Goal: Task Accomplishment & Management: Use online tool/utility

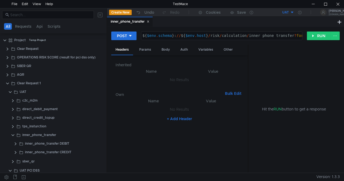
scroll to position [55, 0]
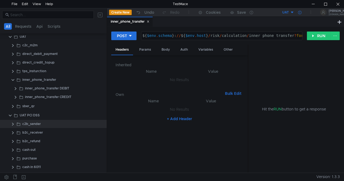
click at [301, 12] on icon at bounding box center [299, 12] width 3 height 3
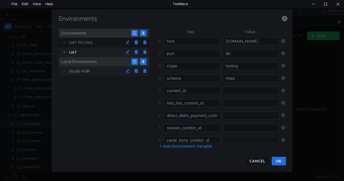
click at [95, 72] on div "(local) AQR" at bounding box center [96, 71] width 54 height 10
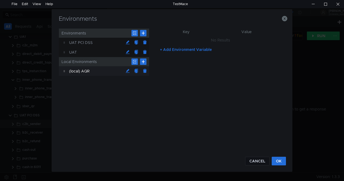
click at [169, 49] on button "+ Add Environment Variable" at bounding box center [186, 49] width 60 height 9
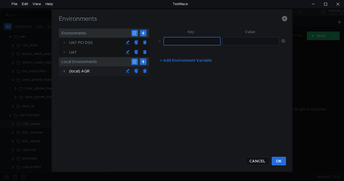
paste input "host"
type input "host"
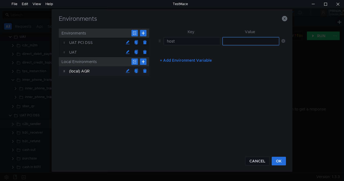
paste input "risk-antifraud-api.back.k8s-uat.npe.yandex-bank.net"
type input "risk-antifraud-api.back.k8s-uat.npe.yandex-bank.net"
click at [174, 59] on button "+ Add Environment Variable" at bounding box center [186, 60] width 60 height 9
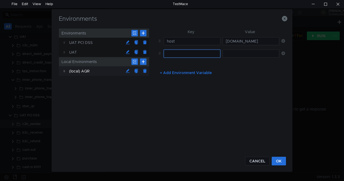
paste input "schema"
type input "schema"
paste input "https"
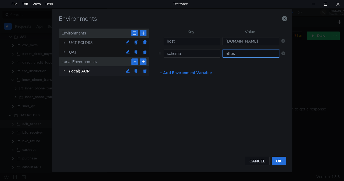
type input "https"
click at [187, 72] on button "+ Add Environment Variable" at bounding box center [186, 72] width 60 height 9
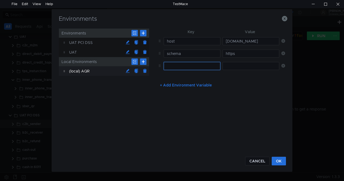
paste input "port"
type input "port"
click at [232, 64] on input "text" at bounding box center [251, 66] width 57 height 8
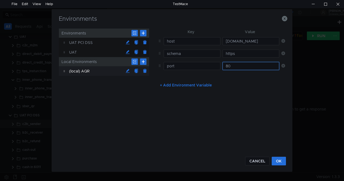
type input "80"
click at [196, 85] on button "+ Add Environment Variable" at bounding box center [186, 85] width 60 height 9
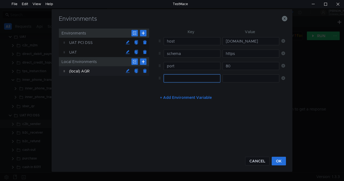
paste input "ctype"
type input "ctype"
click at [232, 77] on input "text" at bounding box center [251, 78] width 57 height 8
paste input "testing"
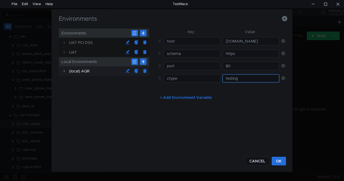
type input "testing"
click at [184, 97] on button "+ Add Environment Variable" at bounding box center [186, 97] width 60 height 9
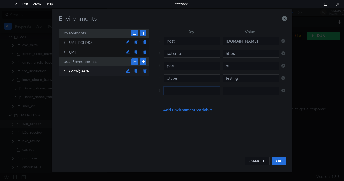
paste input "host_dss"
type input "host_dss"
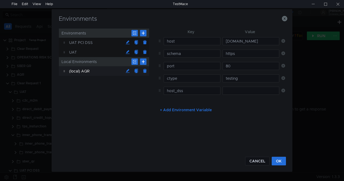
scroll to position [55, 0]
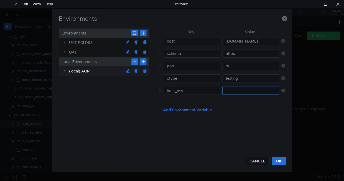
paste input "fintech-risk-proxy.back.k8s-uat-pcidss.npe.yandex-bank.net"
type input "fintech-risk-proxy.back.k8s-uat-pcidss.npe.yandex-bank.net"
click at [189, 108] on button "+ Add Environment Variable" at bounding box center [186, 109] width 60 height 9
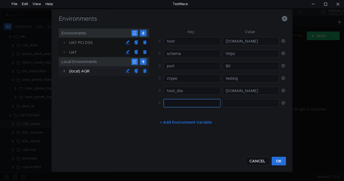
paste input "host_aqr"
type input "host_aqr"
click at [222, 102] on td at bounding box center [249, 103] width 59 height 12
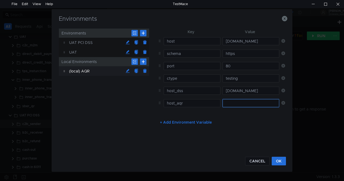
click at [232, 100] on input "text" at bounding box center [251, 103] width 57 height 8
paste input "risk-antifraud-api.back.k8s-uat.npe.yandex-bank.net"
type input "risk-antifraud-api.back.k8s-uat.npe.yandex-bank.net"
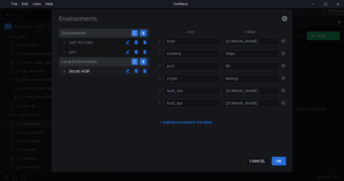
scroll to position [0, 0]
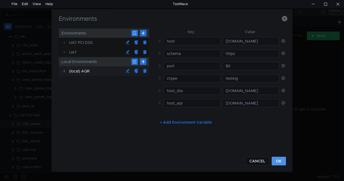
click at [276, 158] on button "OK" at bounding box center [279, 160] width 14 height 9
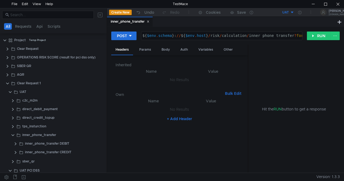
click at [293, 12] on button "UAT" at bounding box center [275, 12] width 37 height 9
click at [274, 48] on li "(local) AQR" at bounding box center [275, 49] width 37 height 9
click at [300, 11] on icon at bounding box center [299, 12] width 3 height 3
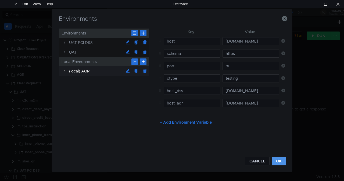
click at [277, 160] on button "OK" at bounding box center [279, 160] width 14 height 9
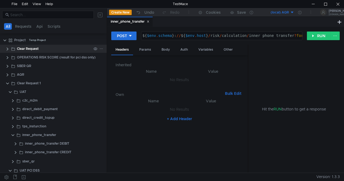
click at [8, 48] on clr-icon at bounding box center [7, 49] width 4 height 4
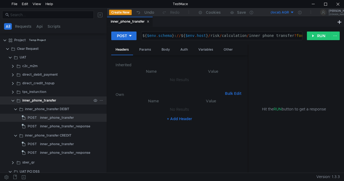
click at [13, 102] on clr-icon at bounding box center [13, 100] width 4 height 4
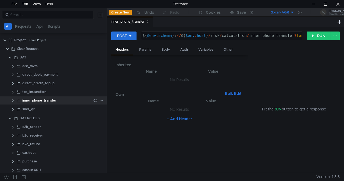
click at [13, 101] on clr-icon at bounding box center [13, 100] width 4 height 4
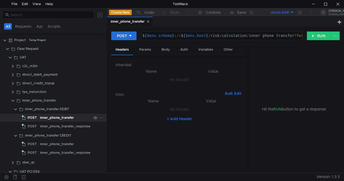
click at [55, 119] on div "inner_phone_transfer" at bounding box center [57, 117] width 34 height 8
click at [319, 33] on button "RUN" at bounding box center [319, 35] width 24 height 9
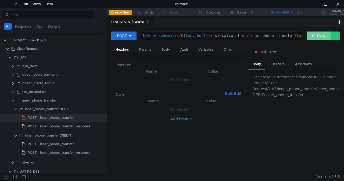
click at [317, 36] on button "RUN" at bounding box center [319, 35] width 24 height 9
click at [316, 38] on button "RUN" at bounding box center [319, 35] width 24 height 9
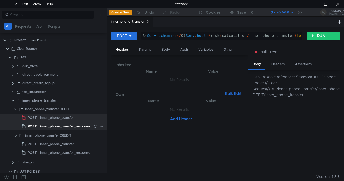
click at [69, 123] on div "inner_phone_transfer_response" at bounding box center [65, 126] width 50 height 8
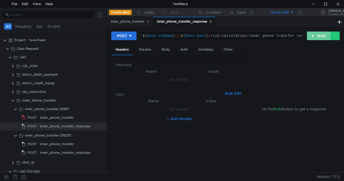
click at [312, 34] on button "RUN" at bounding box center [319, 35] width 24 height 9
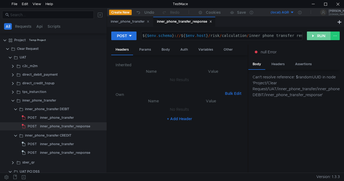
click at [316, 35] on button "RUN" at bounding box center [319, 35] width 24 height 9
click at [7, 176] on button at bounding box center [6, 177] width 9 height 8
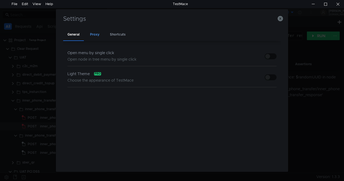
click at [96, 36] on div "Proxy" at bounding box center [95, 35] width 18 height 12
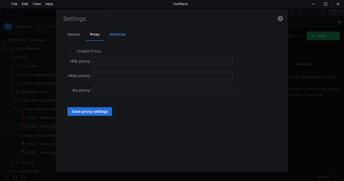
click at [117, 34] on div "Shortcuts" at bounding box center [118, 35] width 24 height 12
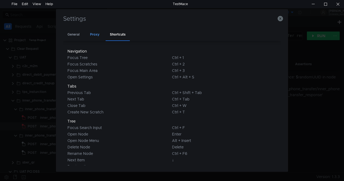
click at [92, 32] on div "Proxy" at bounding box center [95, 35] width 18 height 12
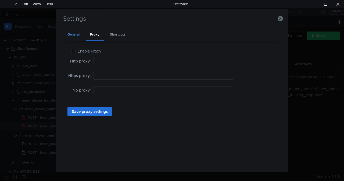
click at [75, 35] on div "General" at bounding box center [73, 35] width 21 height 12
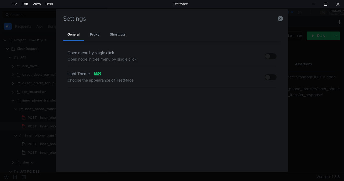
click at [95, 55] on div "Open menu by single click" at bounding box center [101, 52] width 69 height 6
click at [281, 18] on icon "button" at bounding box center [280, 18] width 5 height 5
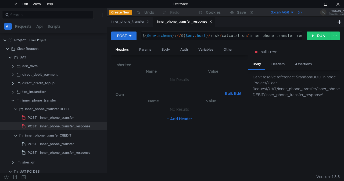
click at [301, 12] on icon at bounding box center [299, 12] width 3 height 3
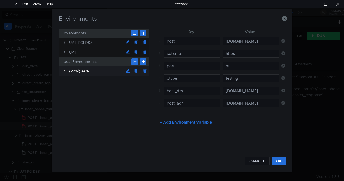
click at [98, 69] on div "(local) AQR" at bounding box center [96, 71] width 54 height 10
click at [95, 72] on div "(local) AQR" at bounding box center [96, 71] width 54 height 10
click at [77, 71] on div "(local) AQR" at bounding box center [96, 71] width 54 height 10
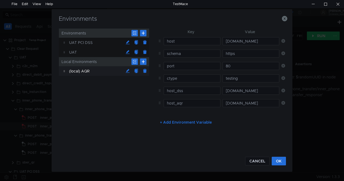
click at [166, 122] on button "+ Add Environment Variable" at bounding box center [186, 122] width 60 height 9
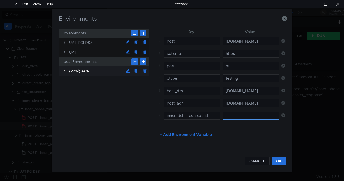
type input "inner_debit_context_id"
click at [233, 116] on input "text" at bounding box center [251, 115] width 57 height 8
paste input "053af2f6-3932-3630-3139-386663663761"
type input "053af2f6-3932-3630-3139-386663663761"
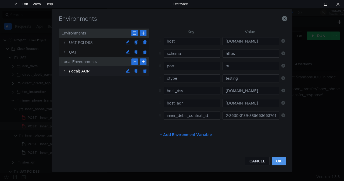
scroll to position [0, 0]
click at [277, 156] on button "OK" at bounding box center [279, 160] width 14 height 9
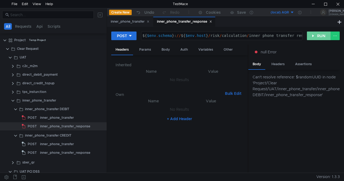
click at [318, 35] on button "RUN" at bounding box center [319, 35] width 24 height 9
click at [318, 34] on button "RUN" at bounding box center [319, 35] width 24 height 9
click at [261, 79] on div "Can't resolve reference: $randomUUID in node 'Project/Clear Request/UAT/inner_p…" at bounding box center [296, 86] width 87 height 24
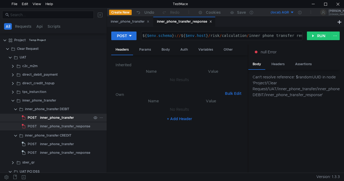
click at [48, 116] on div "inner_phone_transfer" at bounding box center [57, 117] width 34 height 8
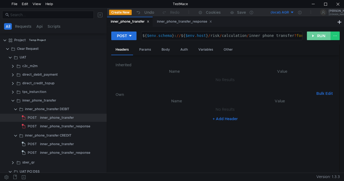
click at [314, 34] on button "RUN" at bounding box center [319, 35] width 24 height 9
click at [317, 36] on button "RUN" at bounding box center [319, 35] width 24 height 9
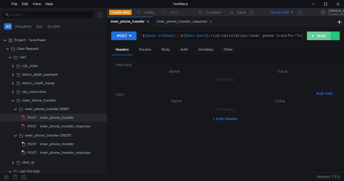
click at [317, 36] on button "RUN" at bounding box center [319, 35] width 24 height 9
click at [148, 49] on div "Params" at bounding box center [145, 50] width 20 height 10
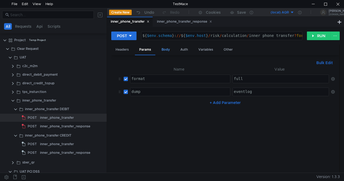
click at [168, 49] on div "Body" at bounding box center [165, 50] width 17 height 10
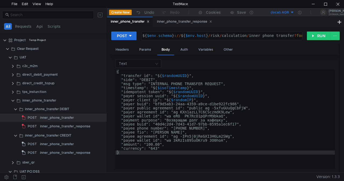
type textarea ""side": "DEBIT","
click at [161, 81] on div "{ "transfer_id": " ${ $randomUUID } ", "side": "DEBIT", "msg_type": "INTERNAL_P…" at bounding box center [225, 123] width 219 height 107
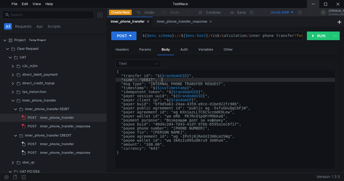
click at [313, 3] on div at bounding box center [313, 4] width 12 height 8
click at [341, 5] on div at bounding box center [338, 4] width 12 height 8
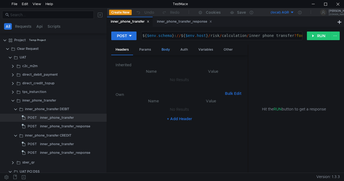
click at [162, 50] on div "Body" at bounding box center [165, 50] width 17 height 10
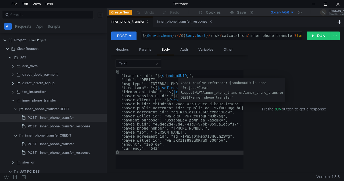
click at [169, 74] on div "{ "transfer_id": " ${ $randomUUID } ", "side": "DEBIT", "msg_type": "INTERNAL_P…" at bounding box center [186, 123] width 140 height 107
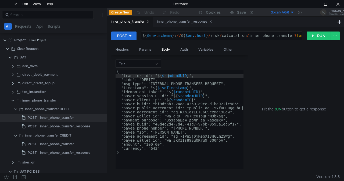
type textarea ""transfer_id": "${randomUUID}","
click at [208, 74] on div "{ "transfer_id": " ${ randomUUID } ", "side": "DEBIT", "msg_type": "INTERNAL_PH…" at bounding box center [186, 122] width 140 height 105
click at [319, 36] on button "RUN" at bounding box center [319, 35] width 24 height 9
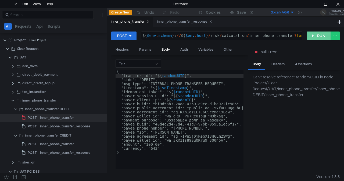
click at [319, 36] on button "RUN" at bounding box center [319, 35] width 24 height 9
click at [289, 12] on div "(local) AQR" at bounding box center [280, 12] width 18 height 5
click at [272, 39] on li "UAT" at bounding box center [275, 41] width 37 height 9
click at [317, 37] on button "RUN" at bounding box center [319, 35] width 24 height 9
click at [316, 37] on button "RUN" at bounding box center [319, 35] width 24 height 9
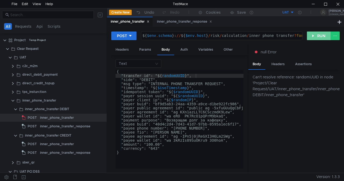
click at [316, 37] on button "RUN" at bounding box center [319, 35] width 24 height 9
click at [311, 3] on div at bounding box center [313, 4] width 12 height 8
